Goal: Information Seeking & Learning: Learn about a topic

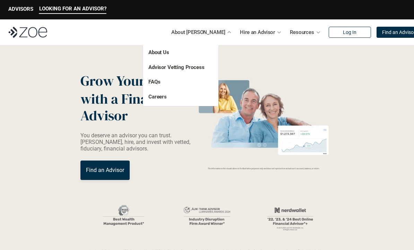
click at [171, 51] on p "About Us" at bounding box center [173, 53] width 50 height 8
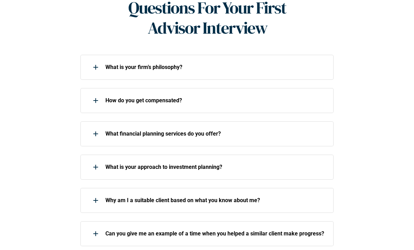
scroll to position [305, 0]
click at [317, 100] on p "How do you get compensated?" at bounding box center [215, 100] width 220 height 7
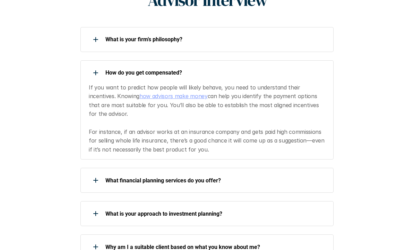
scroll to position [333, 0]
click at [297, 45] on div "What is your firm’s philosophy?" at bounding box center [202, 39] width 245 height 14
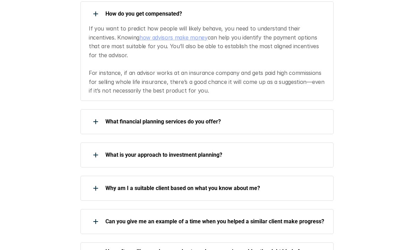
scroll to position [537, 0]
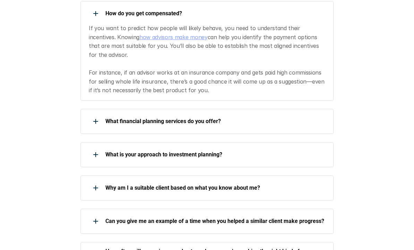
click at [288, 118] on p "What financial planning services do you offer?" at bounding box center [215, 121] width 220 height 7
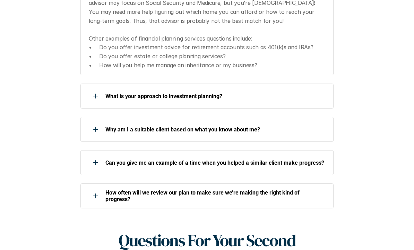
scroll to position [679, 0]
click at [301, 93] on p "What is your approach to investment planning?" at bounding box center [215, 96] width 220 height 7
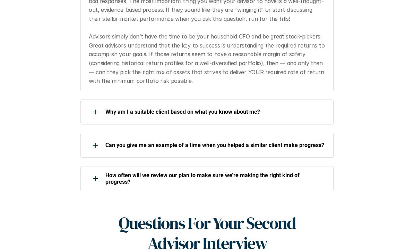
scroll to position [798, 0]
click at [301, 109] on p "Why am I a suitable client based on what you know about me?" at bounding box center [215, 112] width 220 height 7
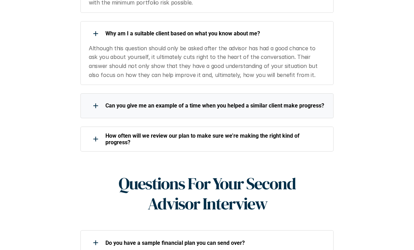
scroll to position [876, 0]
click at [298, 102] on p "Can you give me an example of a time when you helped a similar client make prog…" at bounding box center [215, 105] width 220 height 7
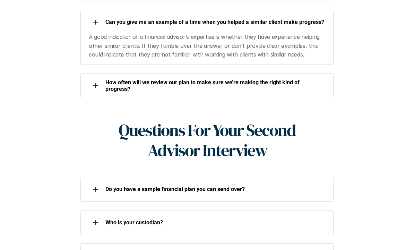
click at [315, 79] on p "How often will we review our plan to make sure we’re making the right kind of p…" at bounding box center [215, 85] width 220 height 13
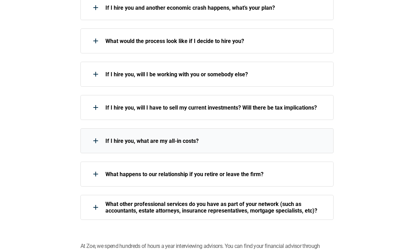
click at [282, 138] on p "If I hire you, what are my all-in costs?" at bounding box center [215, 141] width 220 height 7
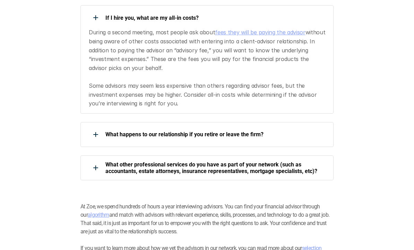
scroll to position [1428, 0]
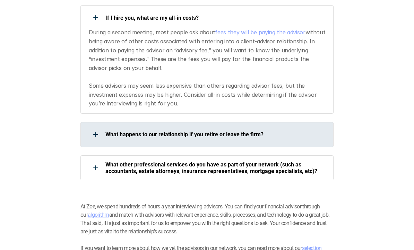
click at [295, 131] on p "What happens to our relationship if you retire or leave the firm?" at bounding box center [215, 134] width 220 height 7
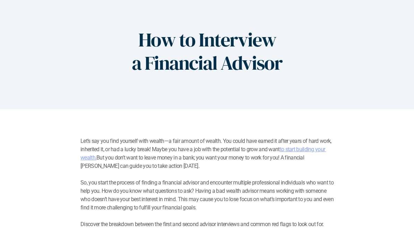
scroll to position [0, 0]
